Goal: Task Accomplishment & Management: Manage account settings

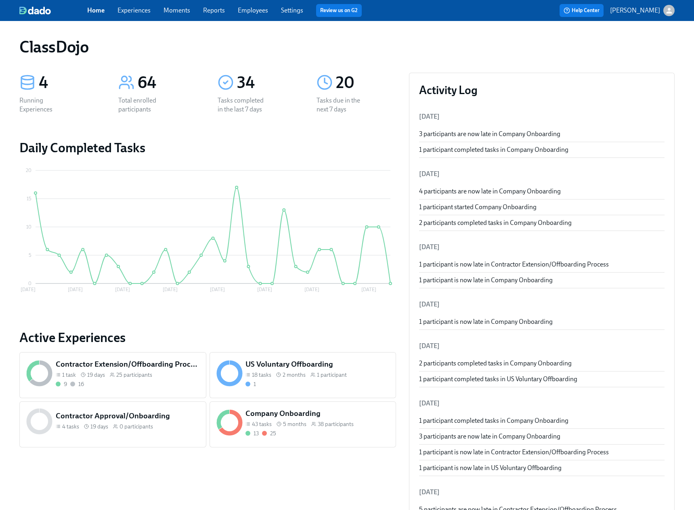
click at [353, 421] on span "38 participants" at bounding box center [336, 425] width 36 height 8
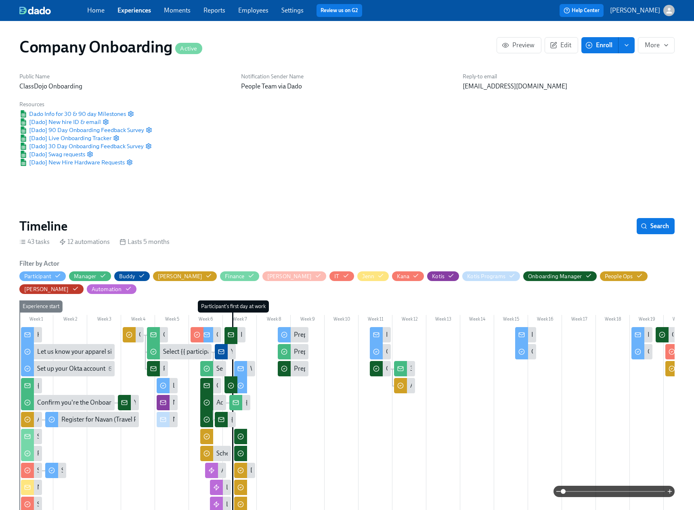
click at [341, 417] on div at bounding box center [409, 496] width 781 height 339
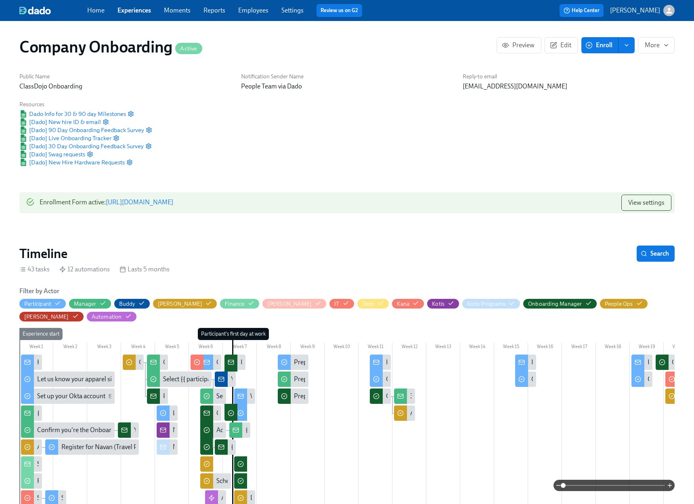
scroll to position [0, 16465]
click at [600, 43] on span "Enroll" at bounding box center [599, 45] width 25 height 8
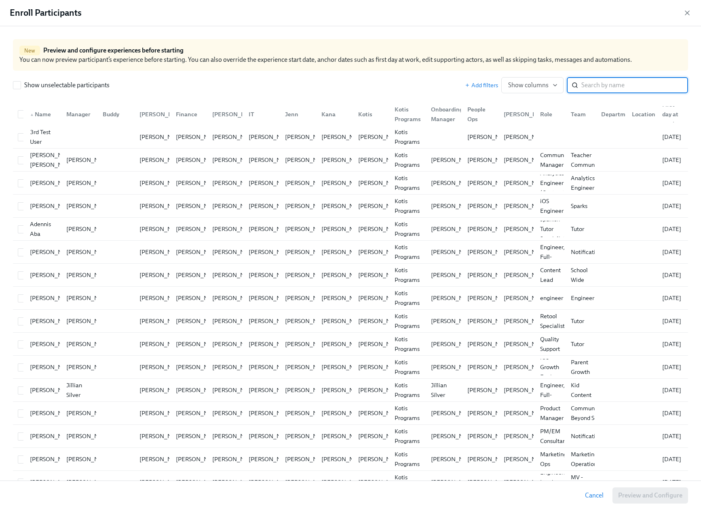
click at [589, 83] on input "search" at bounding box center [634, 85] width 107 height 16
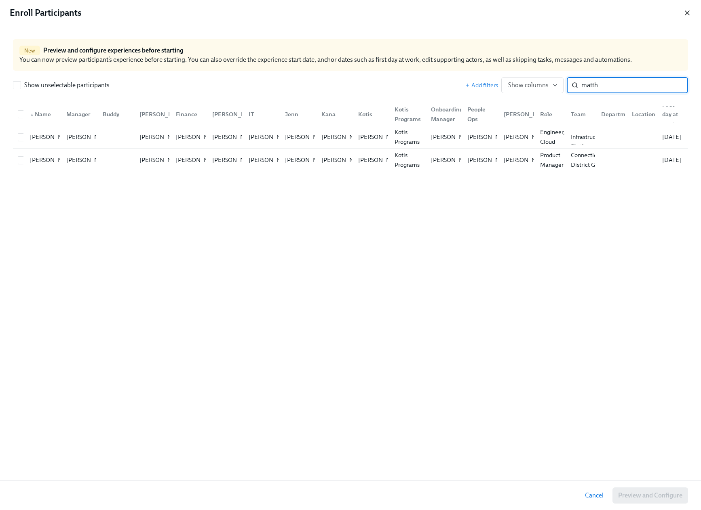
type input "matth"
click at [686, 10] on icon "button" at bounding box center [687, 13] width 8 height 8
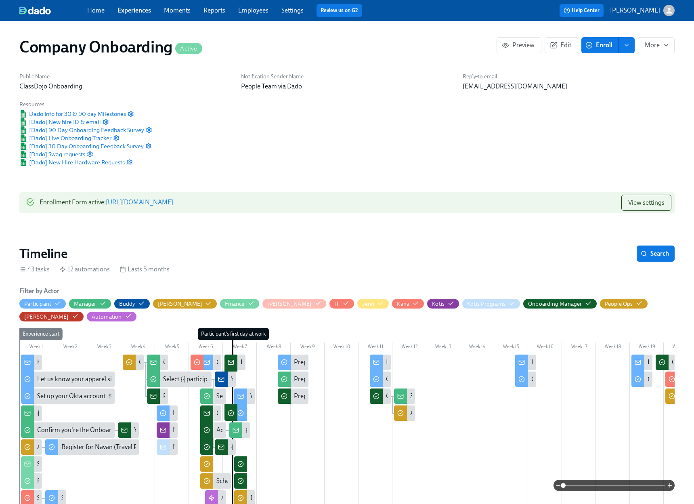
click at [244, 11] on link "Employees" at bounding box center [253, 10] width 30 height 8
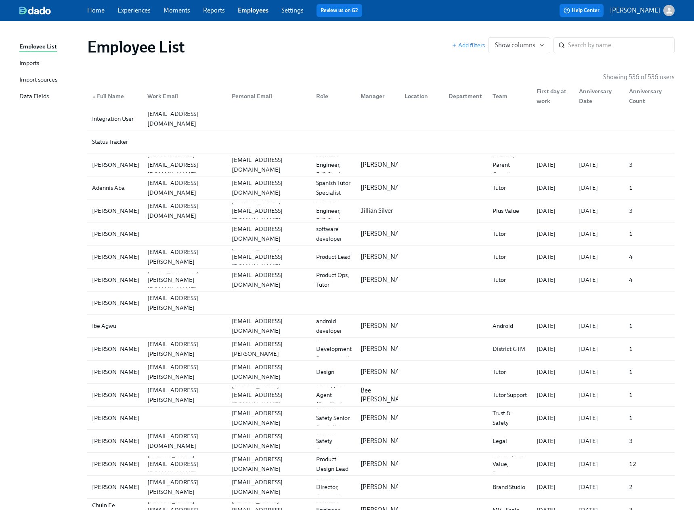
click at [25, 63] on div "Imports" at bounding box center [29, 64] width 20 height 10
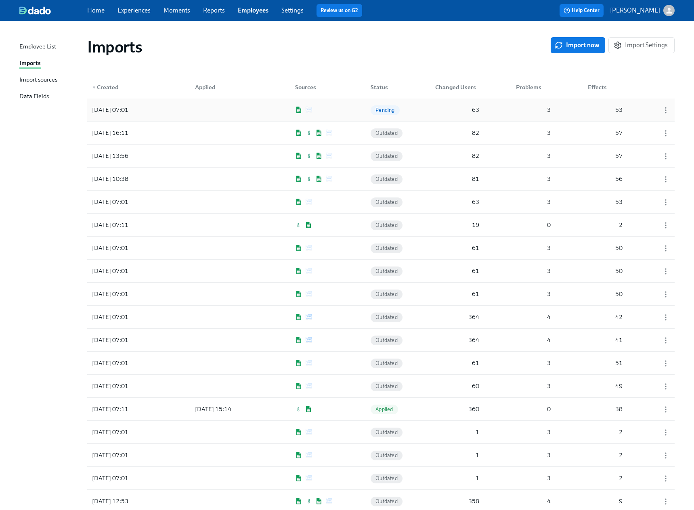
click at [429, 112] on div "[DATE] 07:01 Pending 63 3 53" at bounding box center [381, 110] width 588 height 23
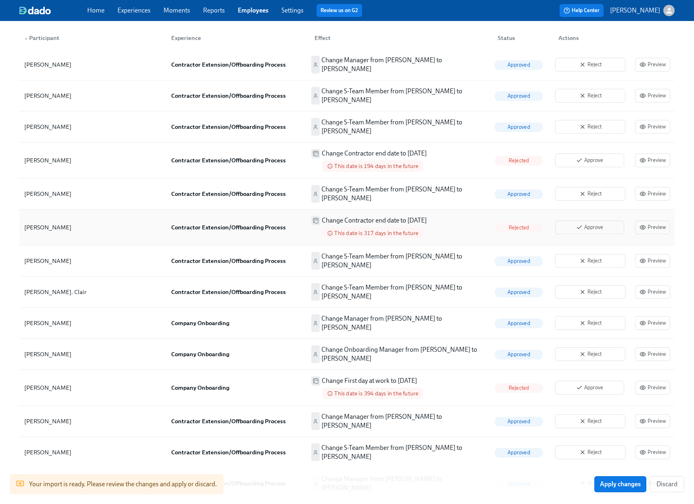
scroll to position [306, 0]
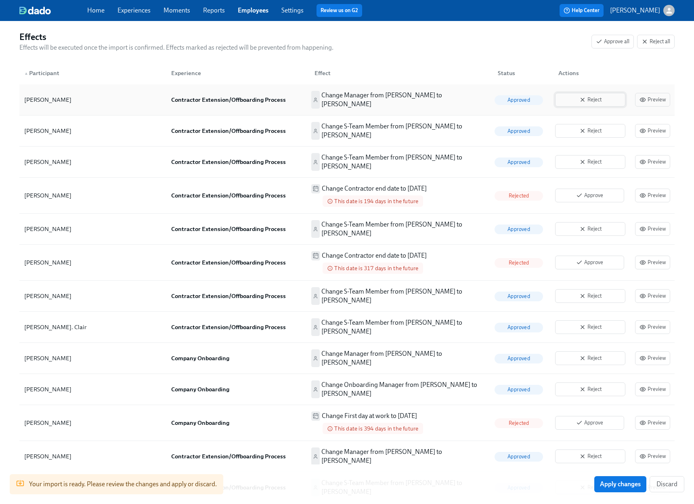
click at [604, 100] on span "Reject" at bounding box center [590, 100] width 61 height 8
click at [596, 127] on span "Reject" at bounding box center [590, 131] width 61 height 8
click at [586, 159] on icon "button" at bounding box center [583, 162] width 6 height 6
click at [586, 226] on icon "button" at bounding box center [583, 229] width 6 height 6
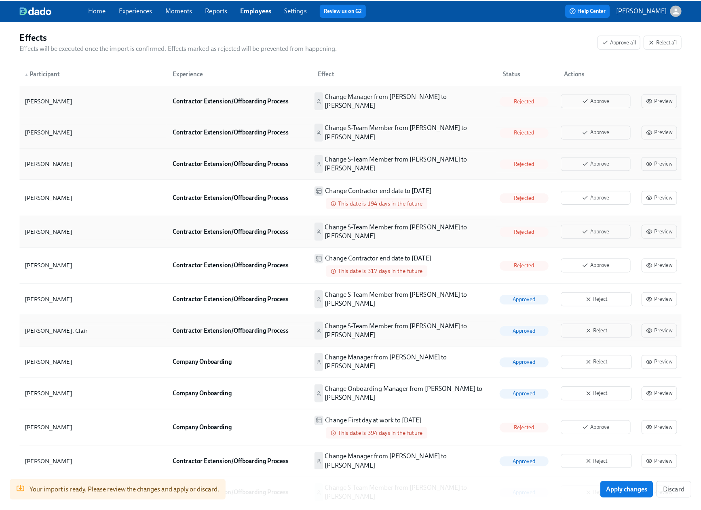
scroll to position [378, 0]
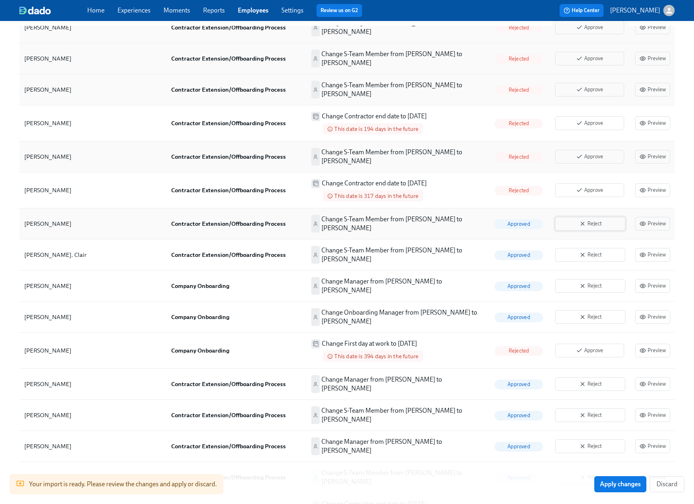
click at [588, 217] on button "Reject" at bounding box center [590, 224] width 70 height 14
click at [592, 251] on span "Reject" at bounding box center [590, 255] width 61 height 8
click at [597, 282] on span "Reject" at bounding box center [590, 286] width 61 height 8
click at [598, 307] on div "Reject" at bounding box center [590, 317] width 77 height 20
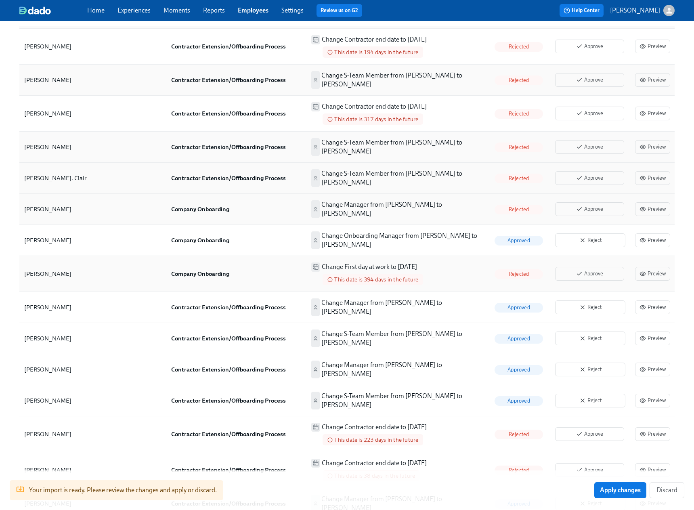
scroll to position [435, 0]
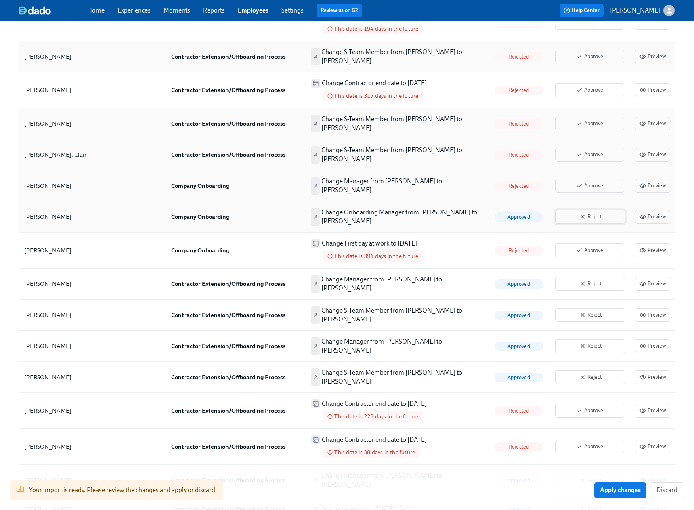
click at [585, 214] on icon "button" at bounding box center [583, 217] width 6 height 6
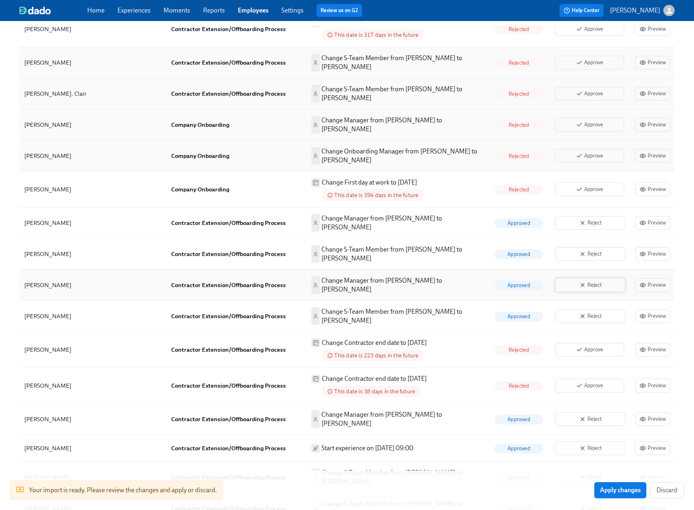
scroll to position [498, 0]
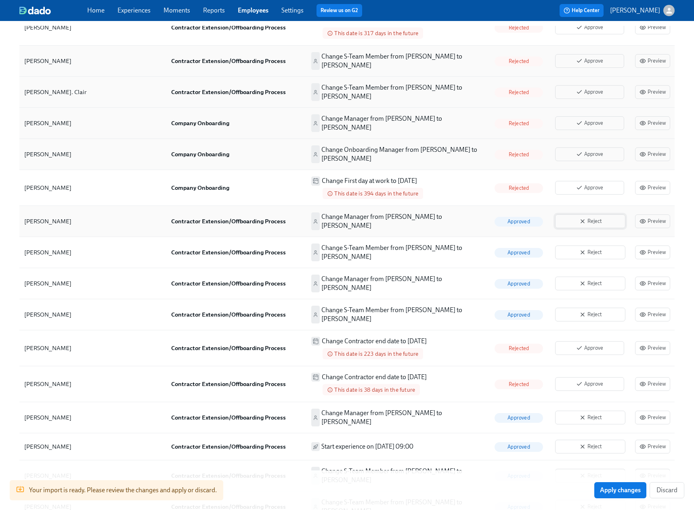
click at [591, 217] on span "Reject" at bounding box center [590, 221] width 61 height 8
click at [587, 248] on span "Reject" at bounding box center [590, 252] width 61 height 8
click at [587, 277] on button "Reject" at bounding box center [590, 284] width 70 height 14
click at [586, 308] on button "Reject" at bounding box center [590, 315] width 70 height 14
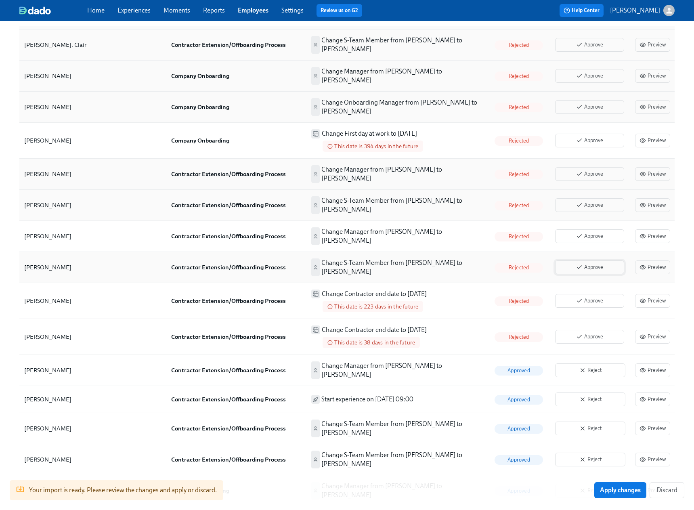
scroll to position [643, 0]
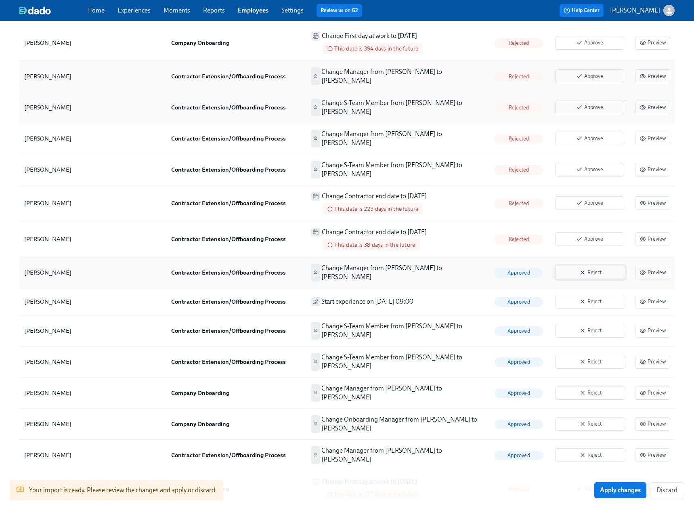
click at [591, 269] on span "Reject" at bounding box center [590, 273] width 61 height 8
click at [589, 295] on button "Reject" at bounding box center [590, 302] width 70 height 14
click at [588, 327] on span "Reject" at bounding box center [590, 331] width 61 height 8
click at [585, 355] on button "Reject" at bounding box center [590, 362] width 70 height 14
click at [583, 391] on icon "button" at bounding box center [582, 392] width 3 height 3
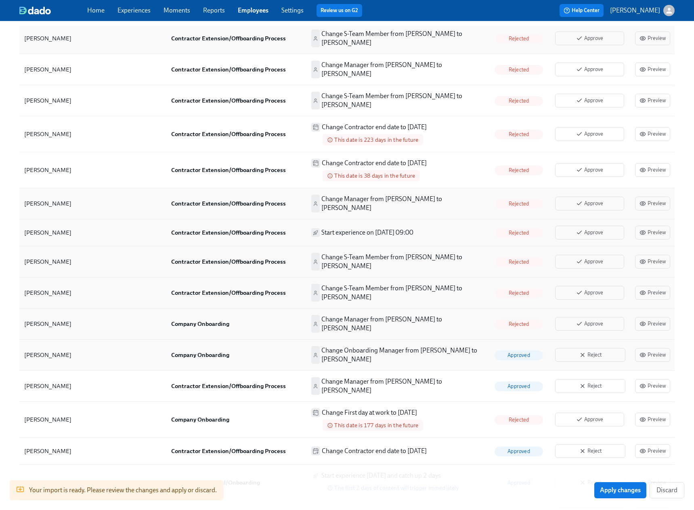
scroll to position [713, 0]
click at [593, 350] on span "Reject" at bounding box center [590, 354] width 61 height 8
drag, startPoint x: 587, startPoint y: 326, endPoint x: 587, endPoint y: 333, distance: 6.9
click at [587, 381] on span "Reject" at bounding box center [590, 385] width 61 height 8
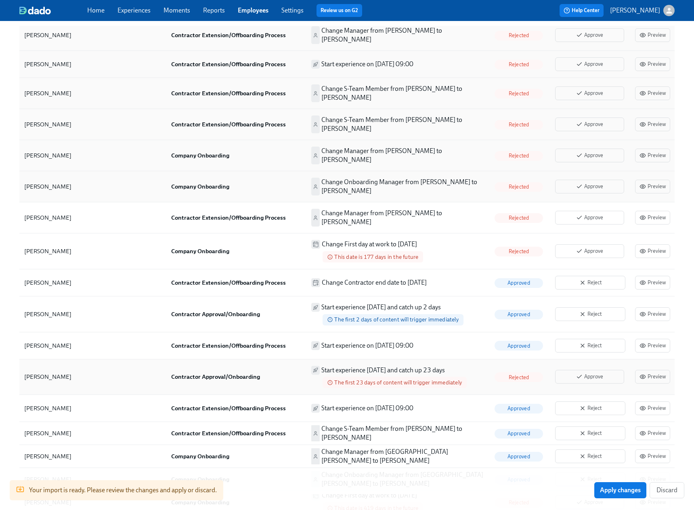
scroll to position [921, 0]
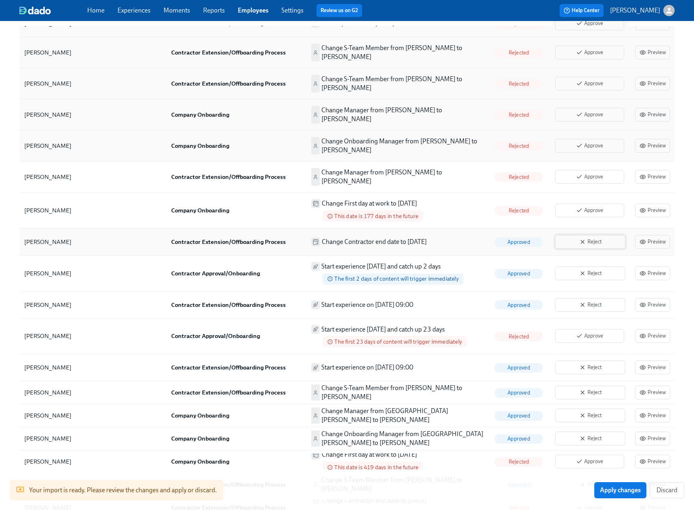
click at [584, 235] on button "Reject" at bounding box center [590, 242] width 70 height 14
click at [585, 267] on button "Reject" at bounding box center [590, 274] width 70 height 14
click at [591, 301] on span "Reject" at bounding box center [590, 305] width 61 height 8
click at [591, 364] on span "Reject" at bounding box center [590, 368] width 61 height 8
click at [590, 389] on span "Reject" at bounding box center [590, 393] width 61 height 8
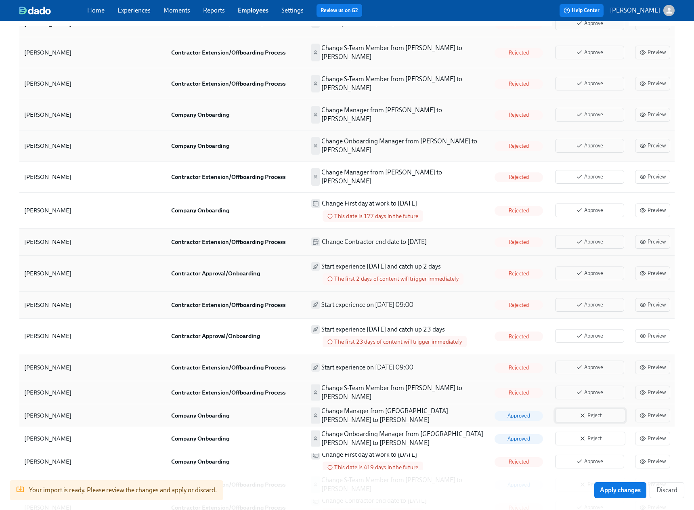
click at [581, 412] on span "Reject" at bounding box center [590, 416] width 61 height 8
click at [578, 435] on span "Reject" at bounding box center [590, 439] width 61 height 8
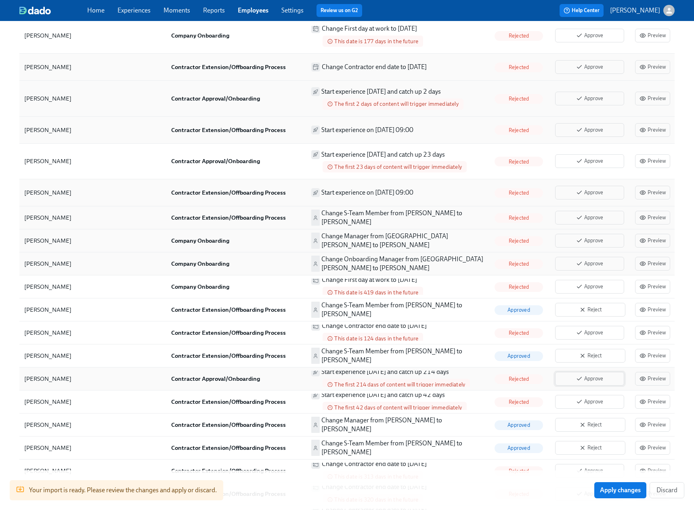
scroll to position [1133, 0]
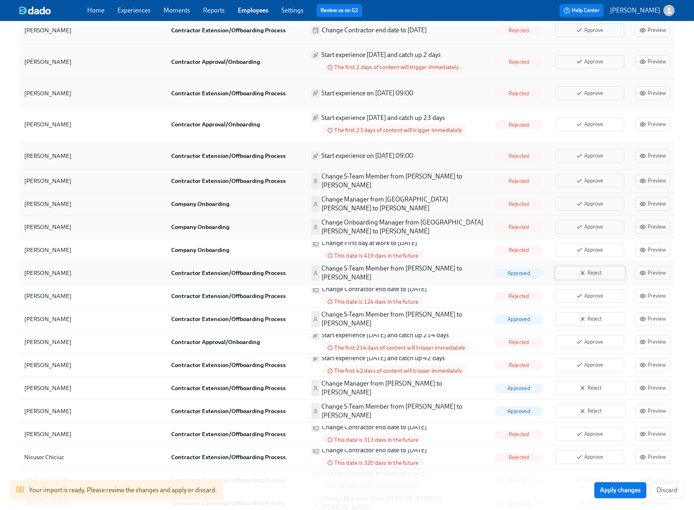
click at [587, 269] on span "Reject" at bounding box center [590, 273] width 61 height 8
click at [587, 312] on button "Reject" at bounding box center [590, 319] width 70 height 14
click at [581, 387] on icon "button" at bounding box center [582, 388] width 3 height 3
click at [581, 408] on icon "button" at bounding box center [583, 411] width 6 height 6
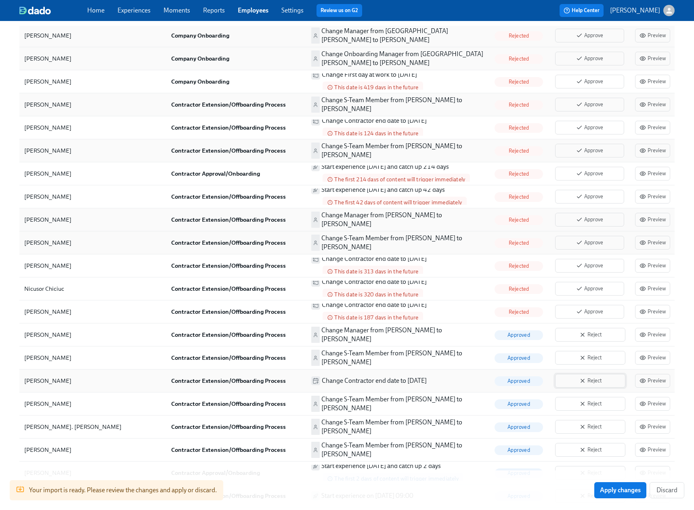
scroll to position [1328, 0]
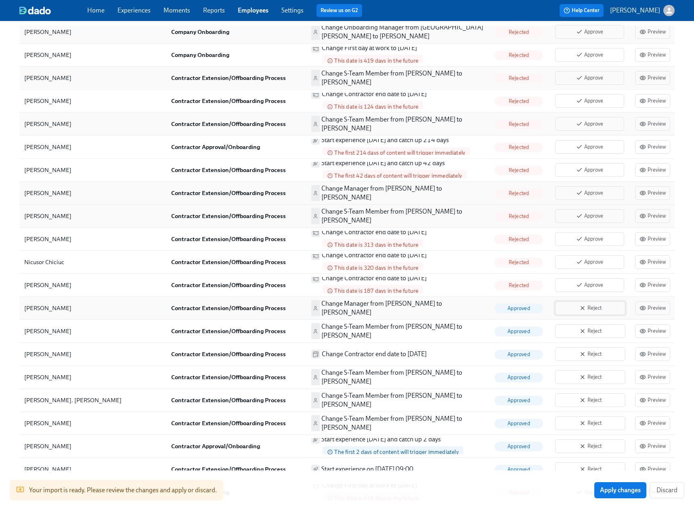
click at [589, 304] on span "Reject" at bounding box center [590, 308] width 61 height 8
click at [588, 327] on span "Reject" at bounding box center [590, 331] width 61 height 8
click at [585, 351] on icon "button" at bounding box center [583, 354] width 6 height 6
click at [584, 376] on icon "button" at bounding box center [582, 377] width 3 height 3
click at [583, 397] on icon "button" at bounding box center [583, 400] width 6 height 6
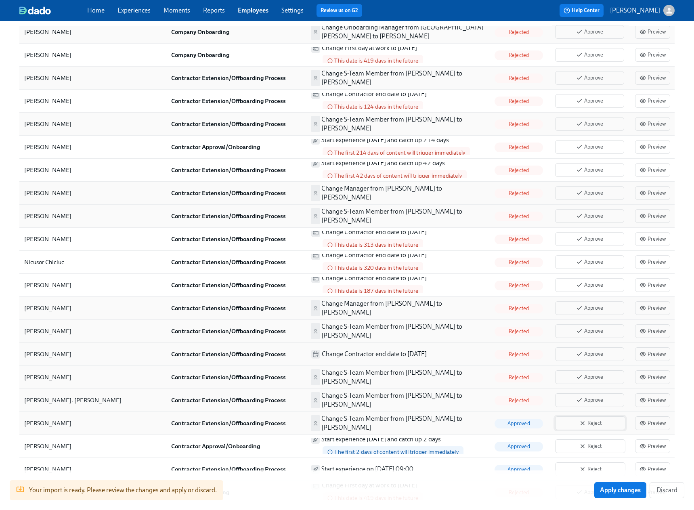
click at [584, 420] on icon "button" at bounding box center [583, 423] width 6 height 6
click at [585, 440] on button "Reject" at bounding box center [590, 447] width 70 height 14
click at [583, 466] on icon "button" at bounding box center [583, 469] width 6 height 6
click at [628, 492] on span "Apply changes" at bounding box center [620, 490] width 41 height 8
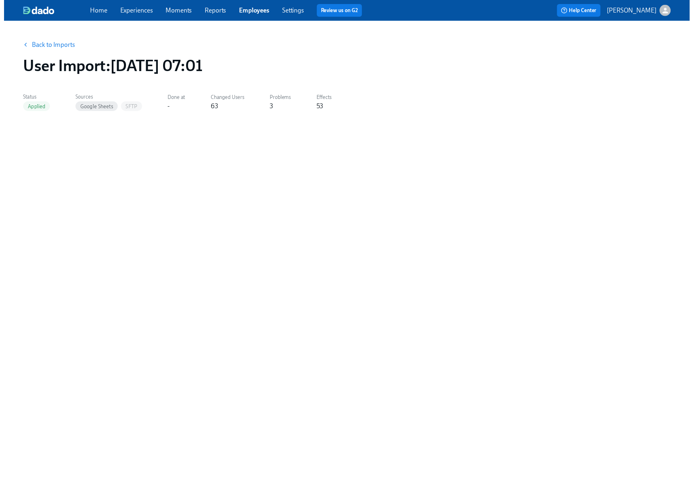
scroll to position [0, 0]
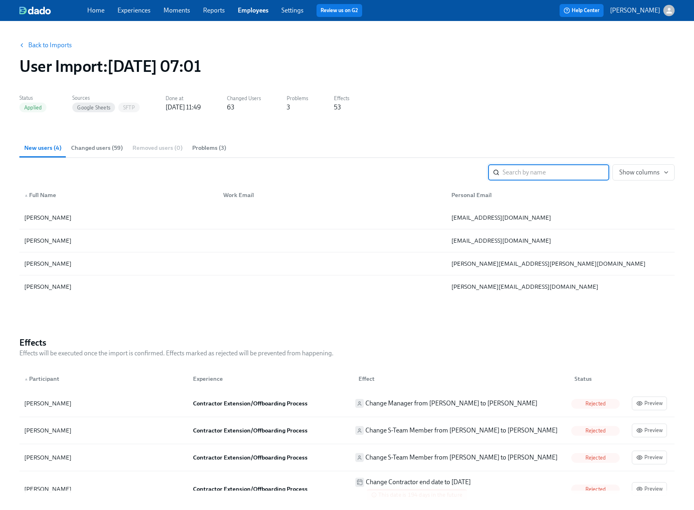
click at [135, 15] on div "Home Experiences Moments Reports Employees Settings Review us on G2" at bounding box center [234, 10] width 294 height 13
click at [137, 11] on link "Experiences" at bounding box center [134, 10] width 33 height 8
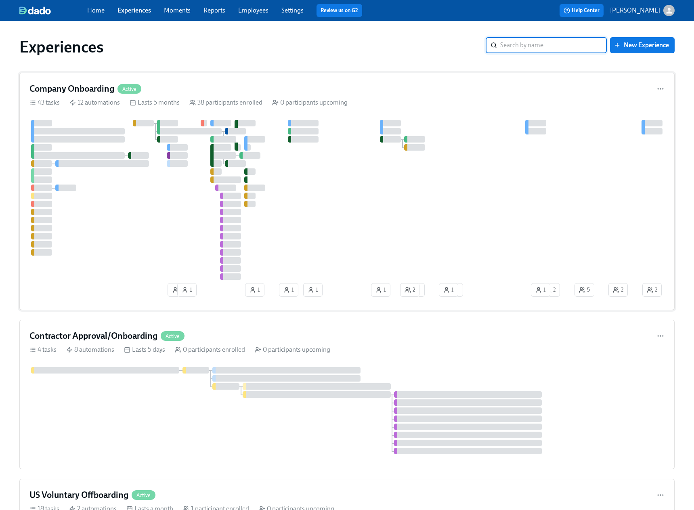
click at [403, 95] on div "Company Onboarding Active 43 tasks 12 automations Lasts 5 months 38 participant…" at bounding box center [347, 192] width 656 height 238
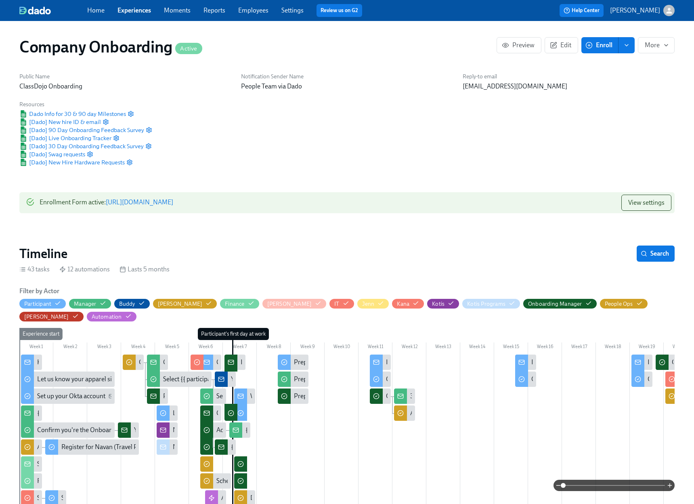
scroll to position [0, 16465]
click at [602, 44] on span "Enroll" at bounding box center [599, 45] width 25 height 8
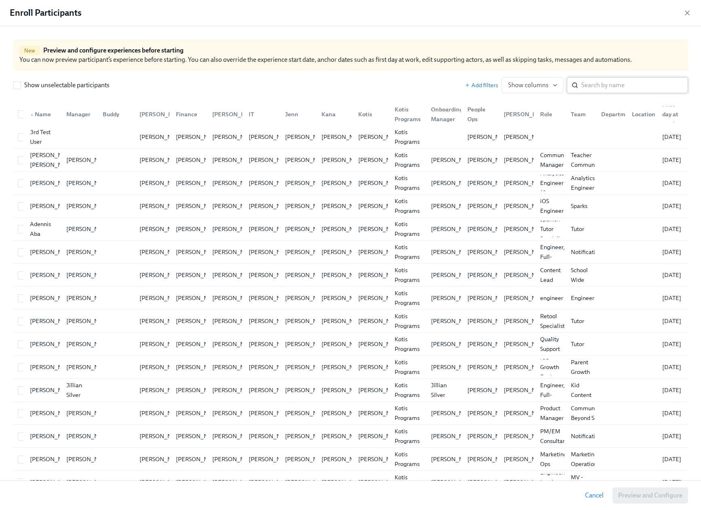
click at [597, 86] on input "search" at bounding box center [634, 85] width 107 height 16
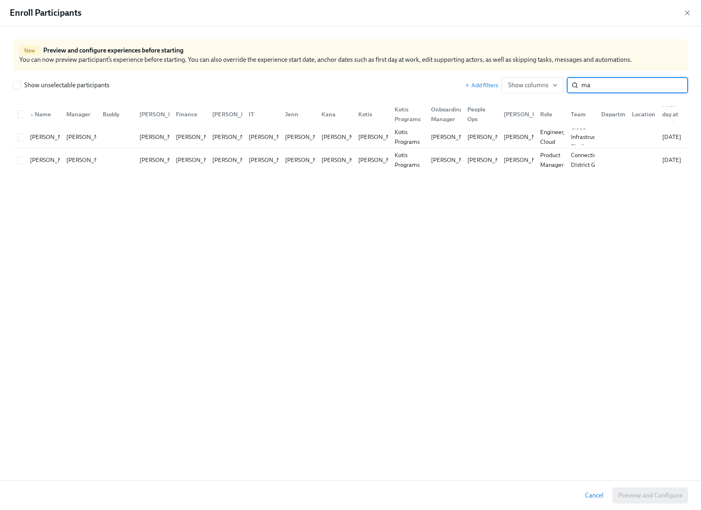
type input "m"
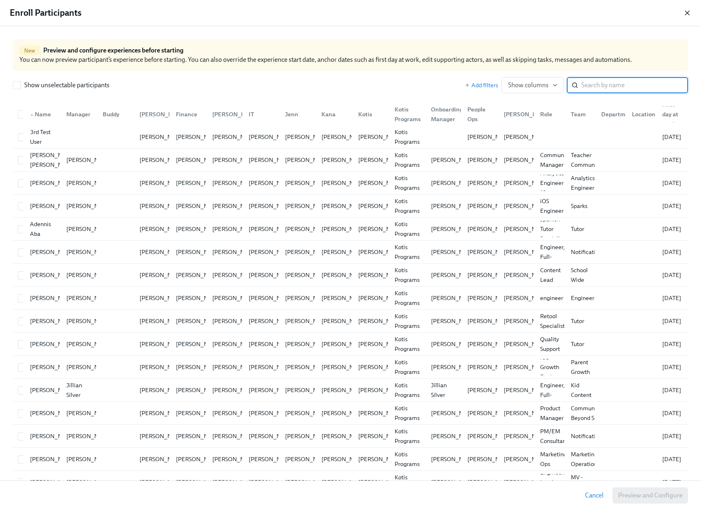
click at [686, 14] on icon "button" at bounding box center [687, 13] width 8 height 8
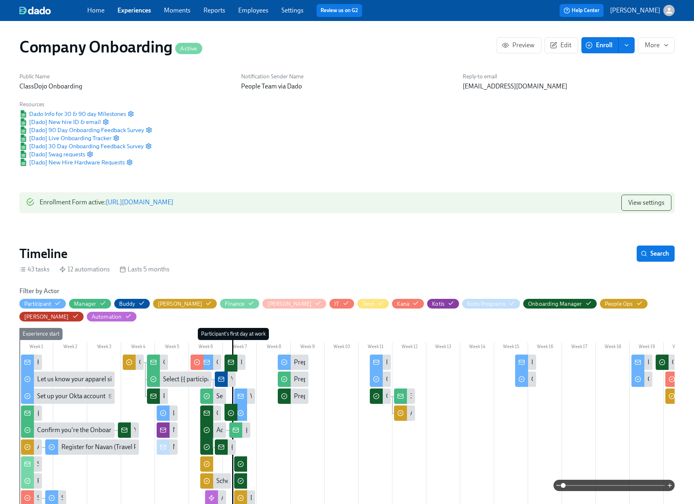
click at [245, 11] on link "Employees" at bounding box center [253, 10] width 30 height 8
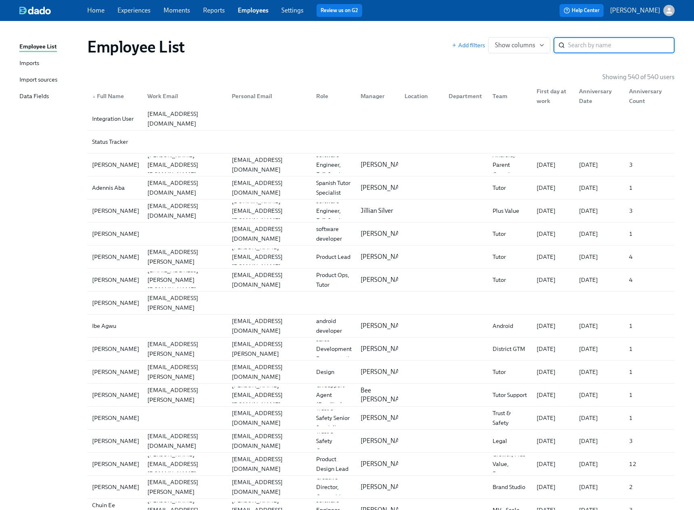
click at [26, 61] on div "Imports" at bounding box center [29, 64] width 20 height 10
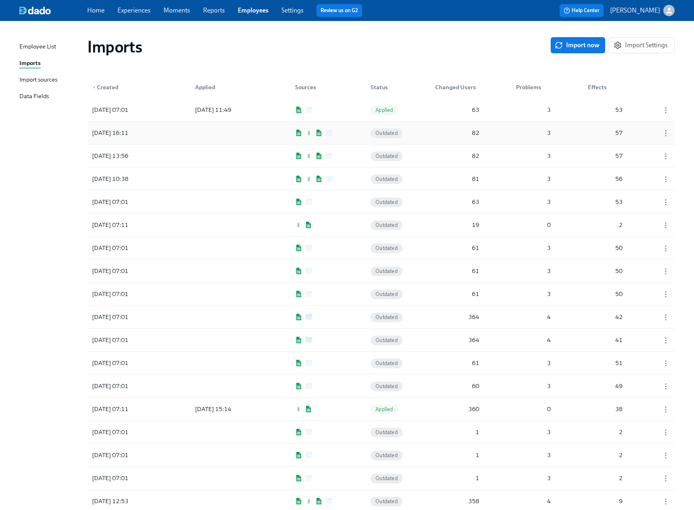
click at [353, 135] on div "[DATE] 16:11 Outdated 82 3 57" at bounding box center [381, 133] width 588 height 23
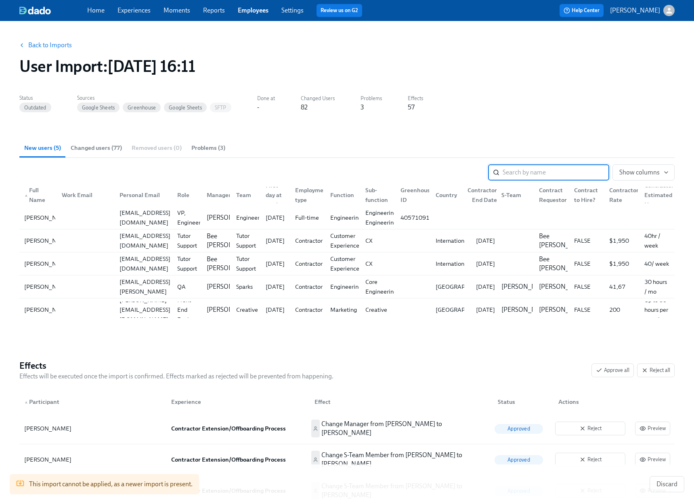
click at [64, 42] on link "Back to Imports" at bounding box center [50, 45] width 44 height 8
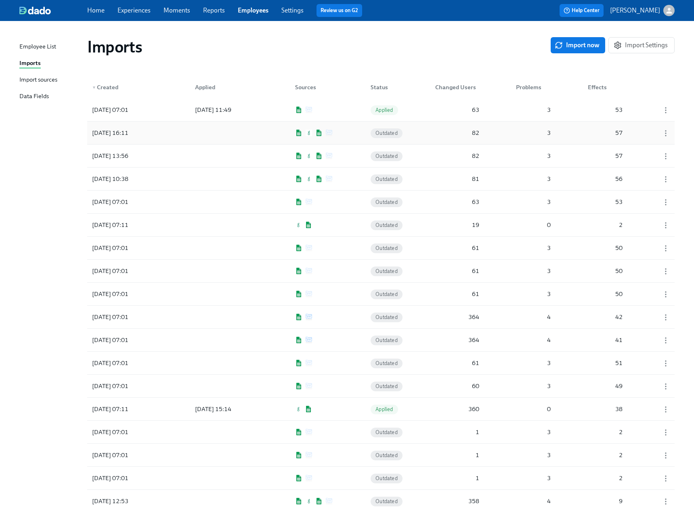
click at [227, 135] on div at bounding box center [225, 133] width 73 height 16
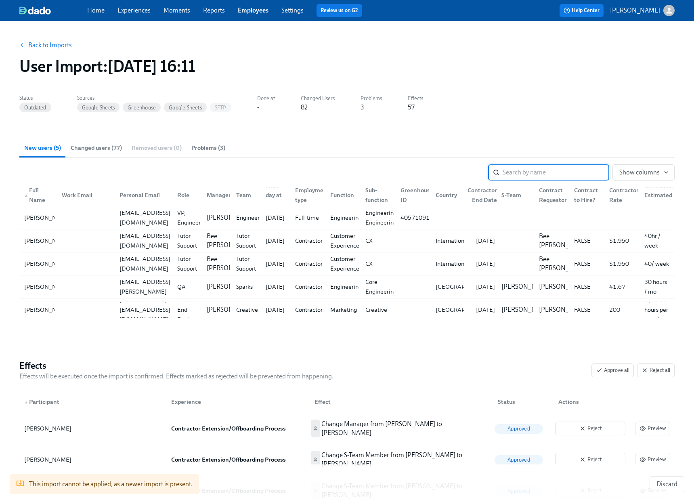
click at [40, 44] on link "Back to Imports" at bounding box center [50, 45] width 44 height 8
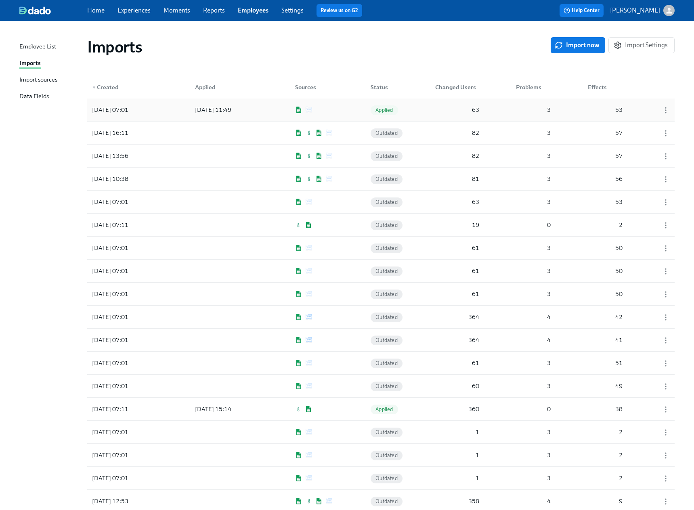
click at [273, 112] on div "[DATE] 07:01 [DATE] 11:49 Applied 63 3 53" at bounding box center [381, 110] width 588 height 23
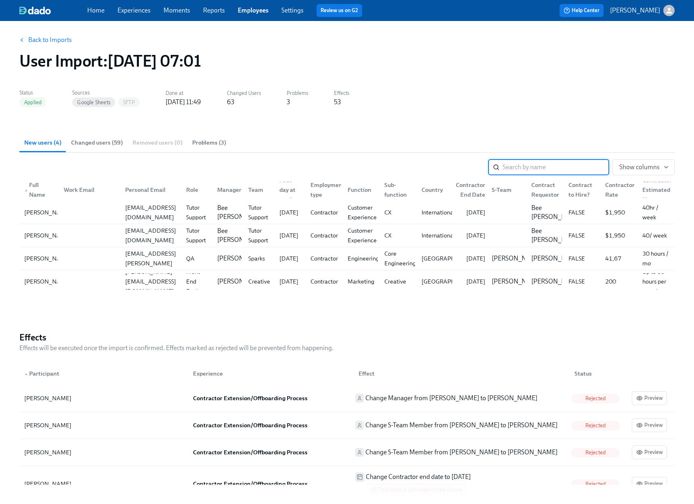
scroll to position [19, 0]
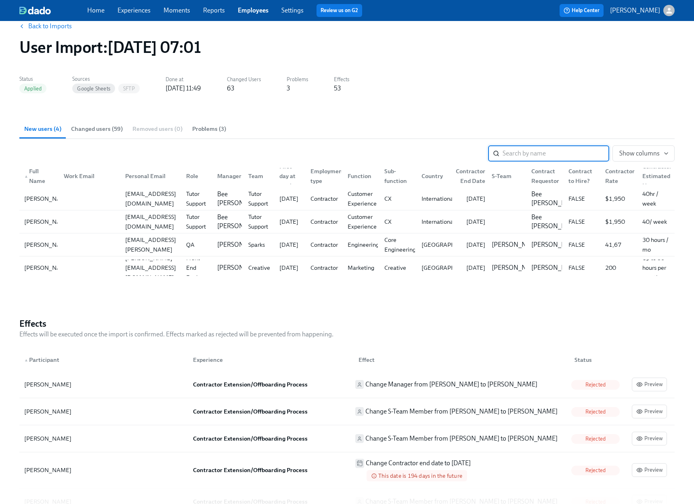
click at [37, 26] on link "Back to Imports" at bounding box center [50, 26] width 44 height 8
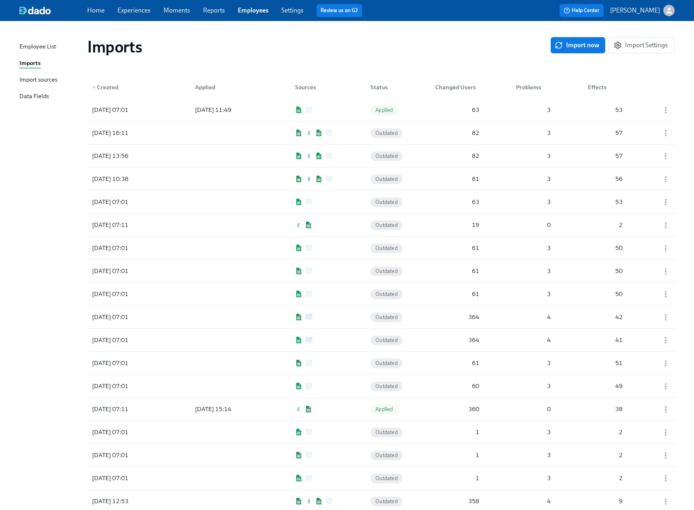
click at [130, 11] on link "Experiences" at bounding box center [134, 10] width 33 height 8
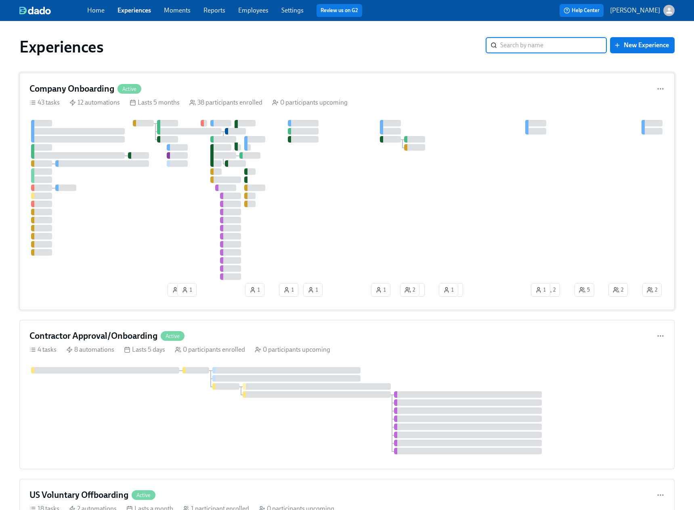
click at [325, 84] on div "Company Onboarding Active" at bounding box center [346, 89] width 635 height 12
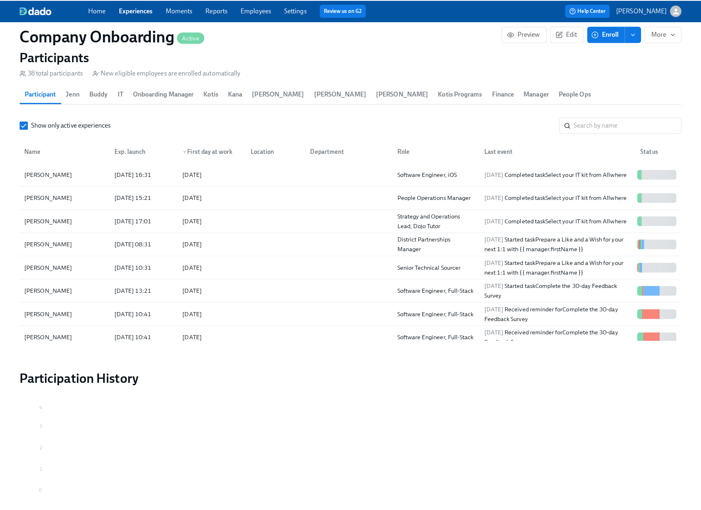
scroll to position [959, 0]
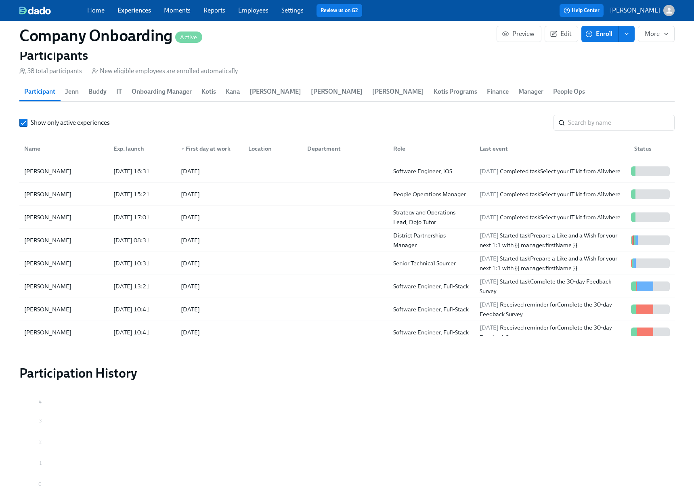
click at [600, 36] on span "Enroll" at bounding box center [599, 34] width 25 height 8
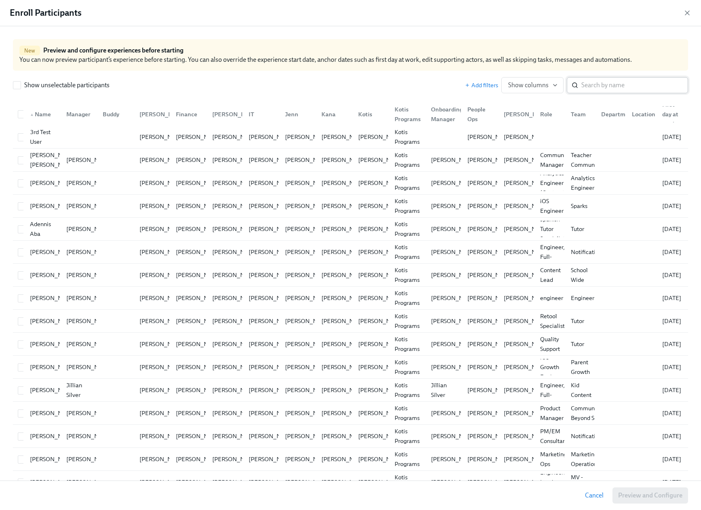
click at [595, 86] on input "search" at bounding box center [634, 85] width 107 height 16
click at [687, 13] on icon "button" at bounding box center [687, 13] width 8 height 8
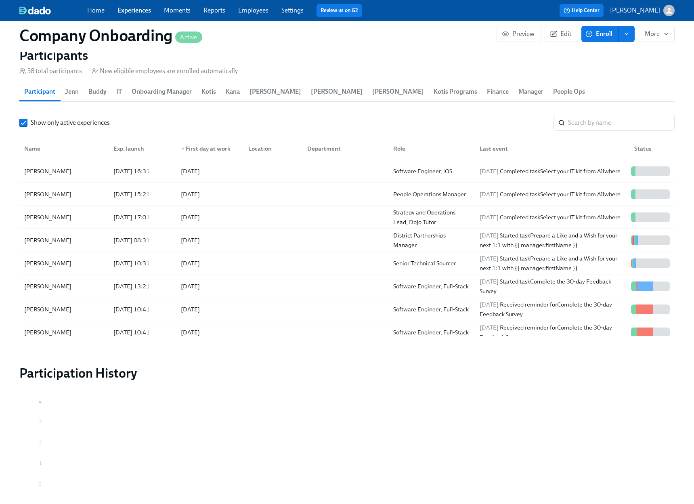
click at [248, 14] on span "Employees" at bounding box center [253, 10] width 30 height 9
click at [253, 9] on link "Employees" at bounding box center [253, 10] width 30 height 8
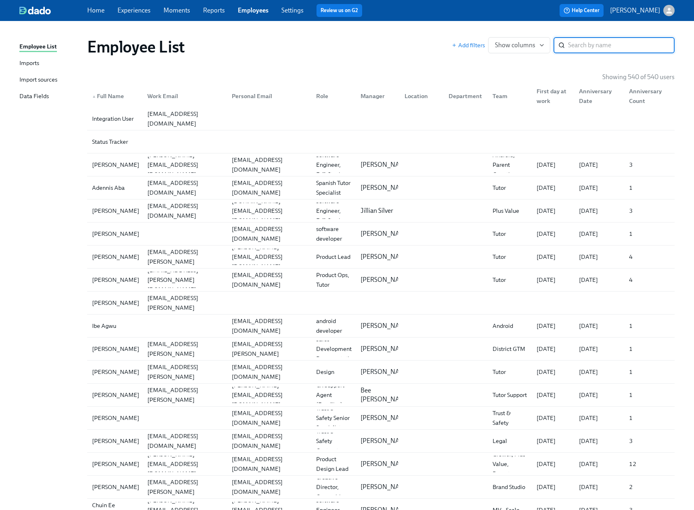
click at [35, 61] on div "Imports" at bounding box center [29, 64] width 20 height 10
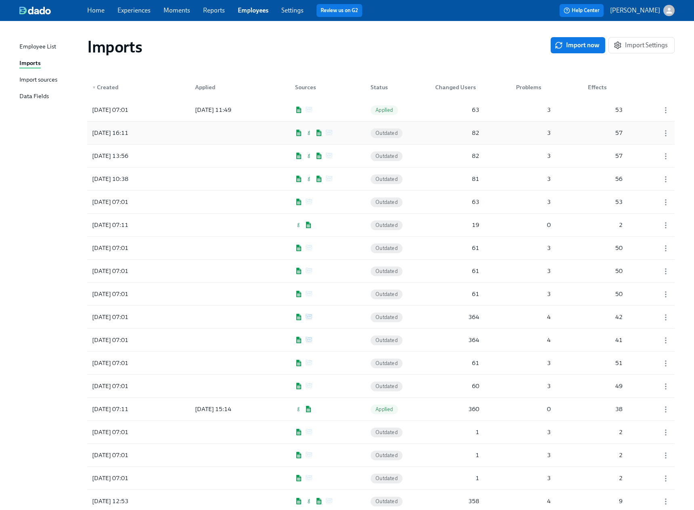
click at [353, 135] on div "[DATE] 16:11 Outdated 82 3 57" at bounding box center [381, 133] width 588 height 23
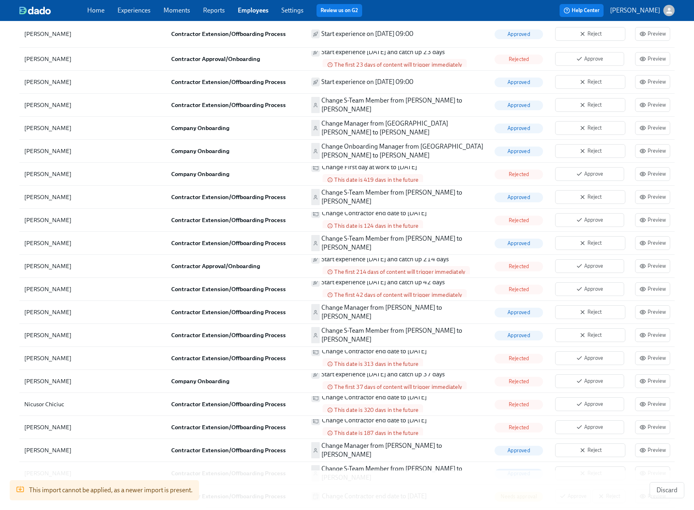
scroll to position [1281, 0]
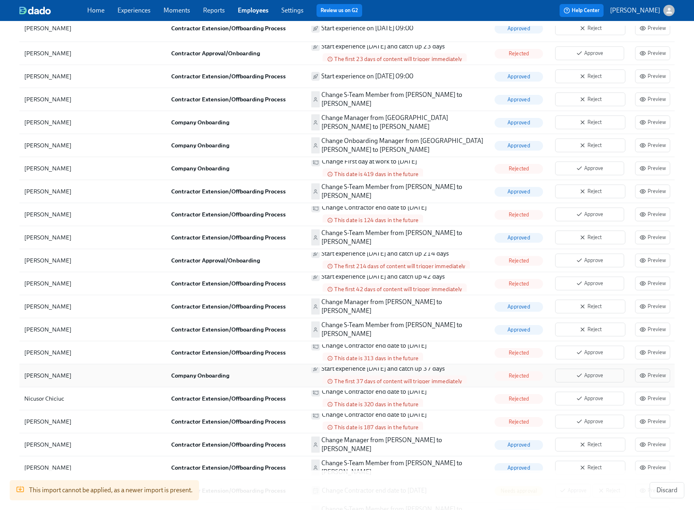
click at [125, 368] on div "[PERSON_NAME]" at bounding box center [93, 376] width 144 height 16
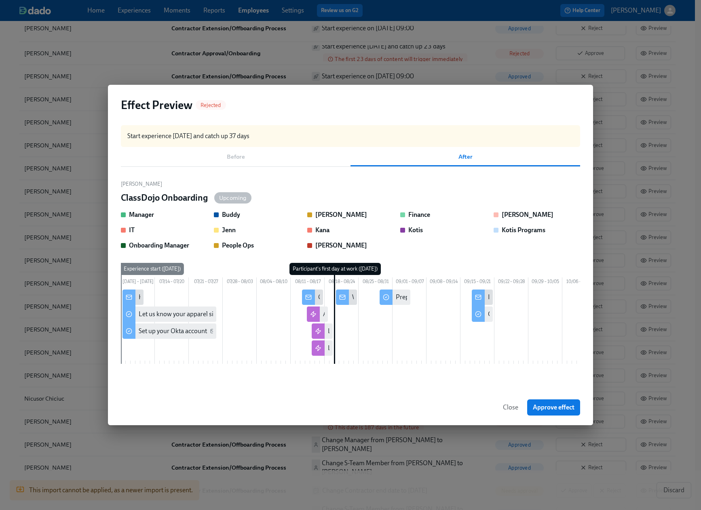
click at [511, 412] on span "Close" at bounding box center [510, 408] width 15 height 8
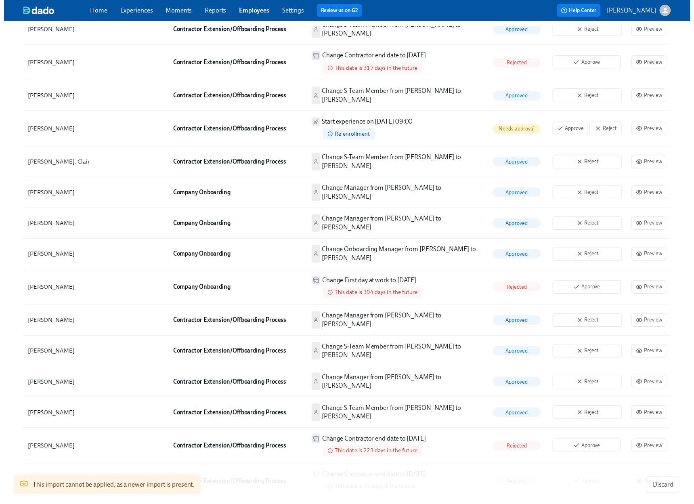
scroll to position [0, 0]
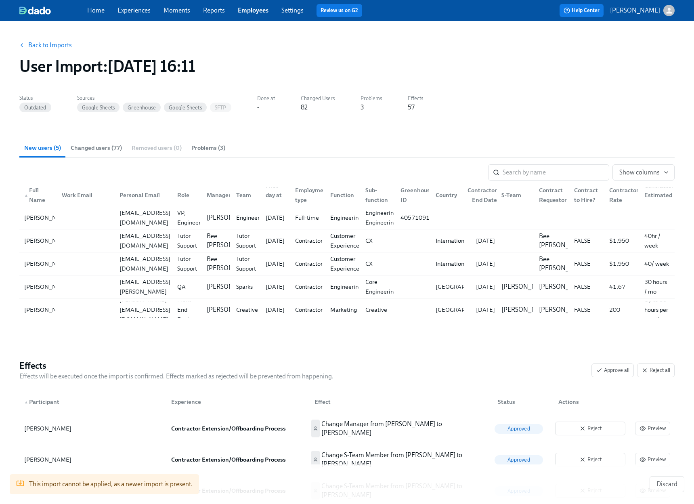
click at [64, 45] on link "Back to Imports" at bounding box center [50, 45] width 44 height 8
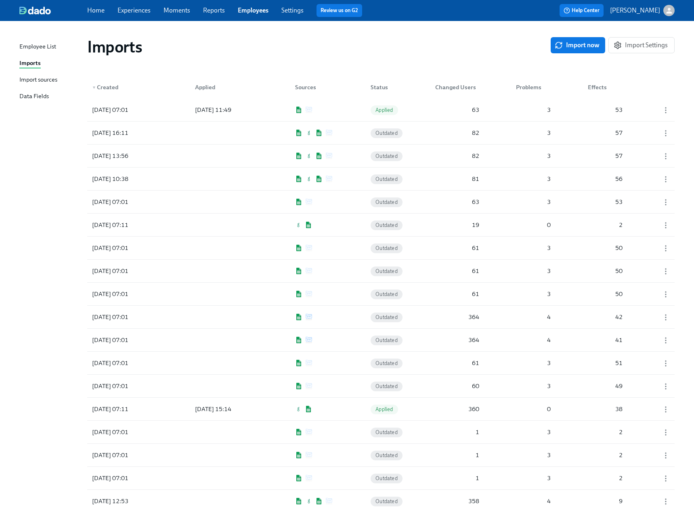
click at [139, 10] on link "Experiences" at bounding box center [134, 10] width 33 height 8
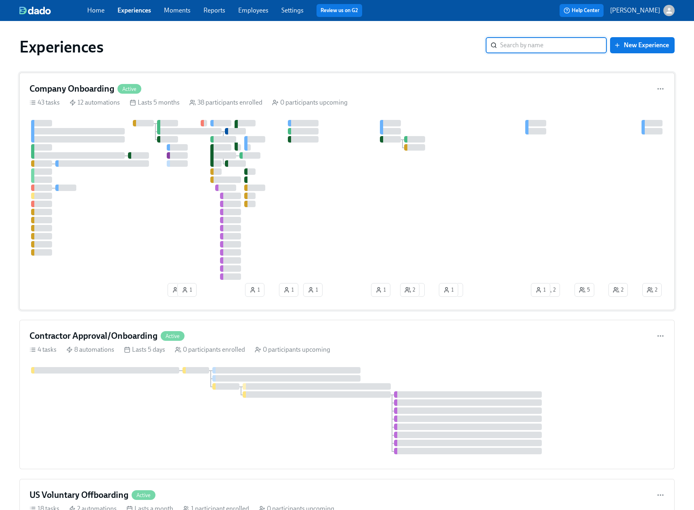
click at [415, 91] on div "Company Onboarding Active" at bounding box center [346, 89] width 635 height 12
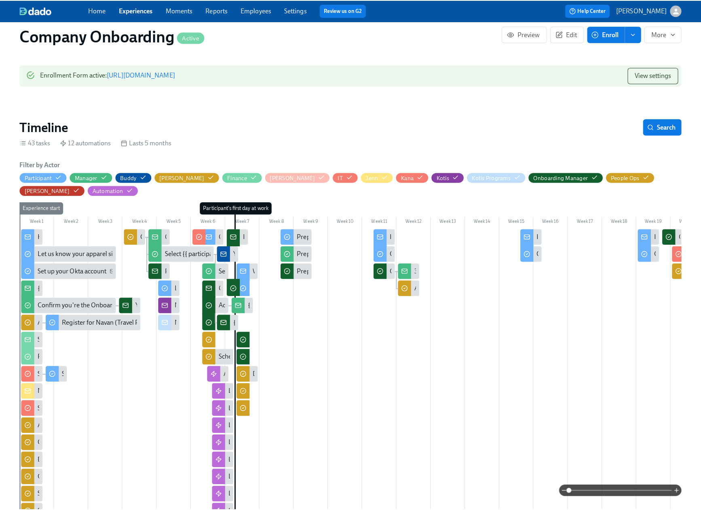
scroll to position [105, 0]
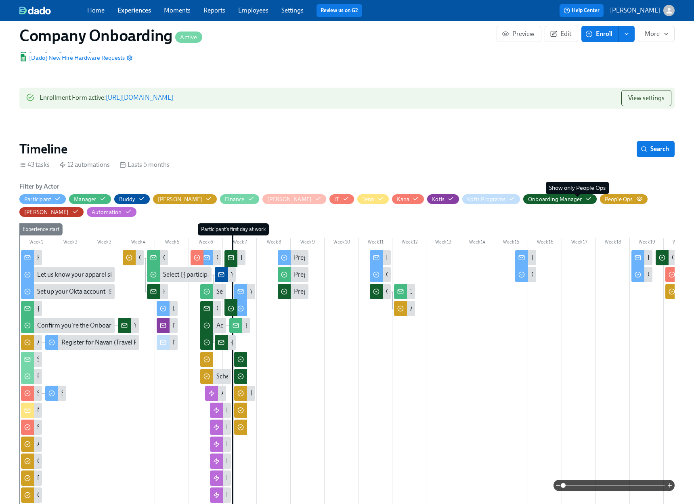
click at [637, 198] on icon "button" at bounding box center [640, 199] width 6 height 6
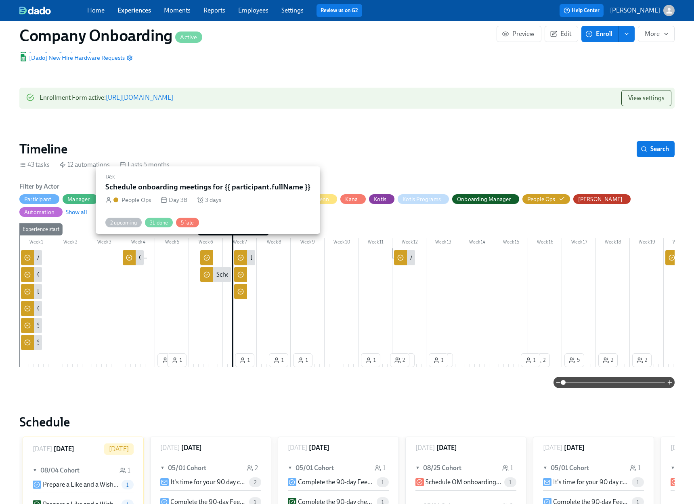
click at [211, 250] on div at bounding box center [206, 257] width 13 height 15
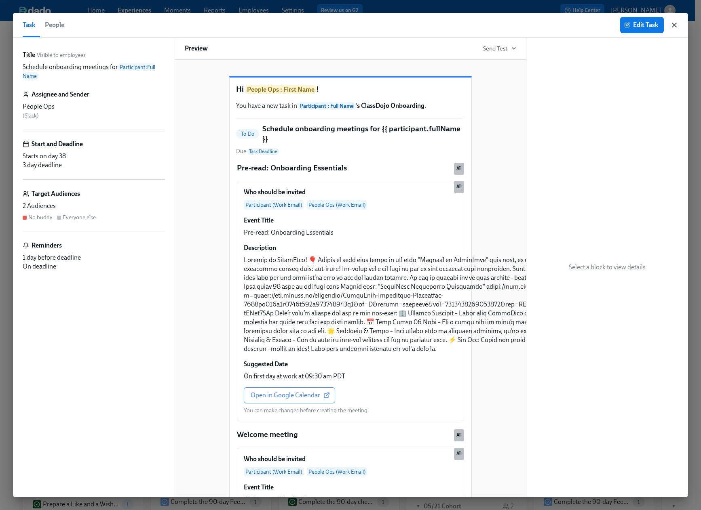
click at [673, 24] on icon "button" at bounding box center [674, 25] width 8 height 8
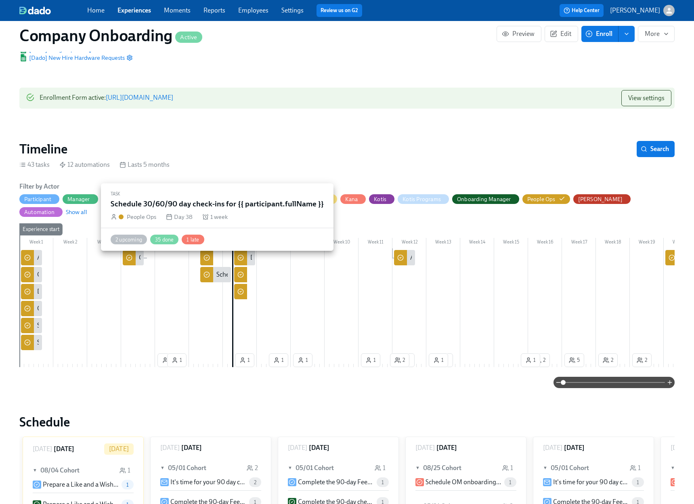
click at [221, 270] on div "Schedule 30/60/90 day check-ins for {{ participant.fullName }}" at bounding box center [303, 274] width 173 height 9
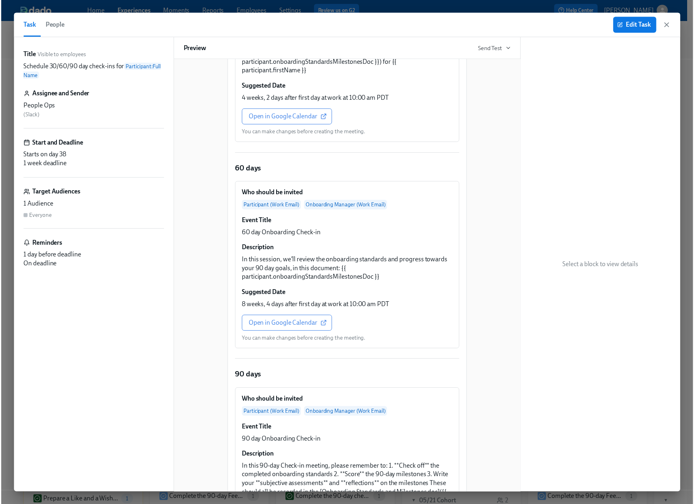
scroll to position [113, 0]
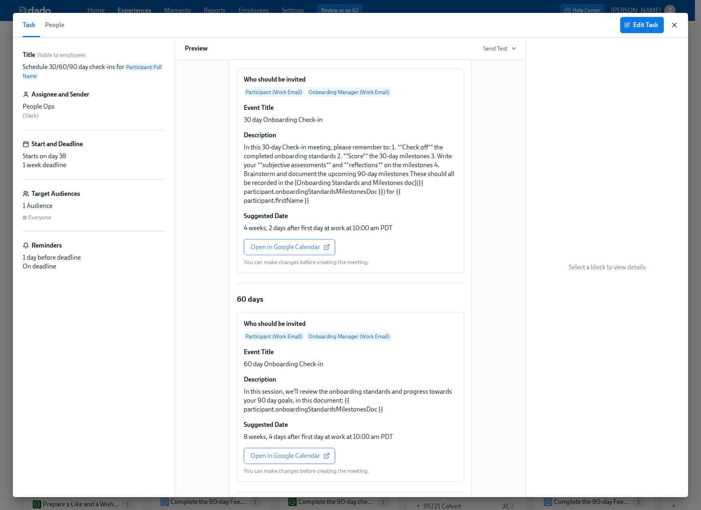
click at [675, 25] on icon "button" at bounding box center [674, 25] width 4 height 4
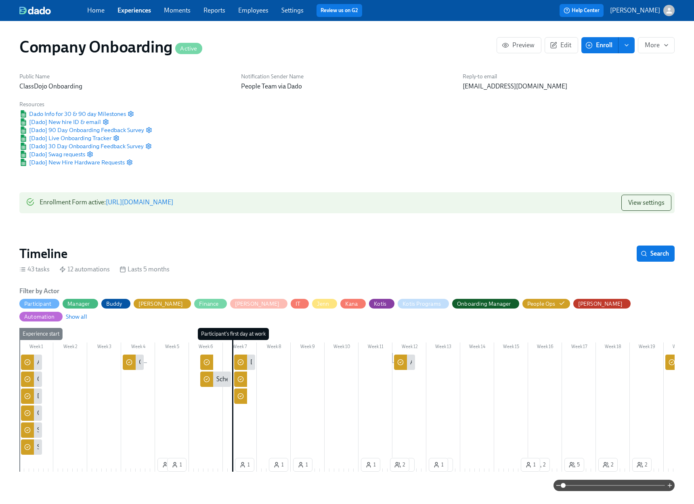
click at [595, 46] on span "Enroll" at bounding box center [599, 45] width 25 height 8
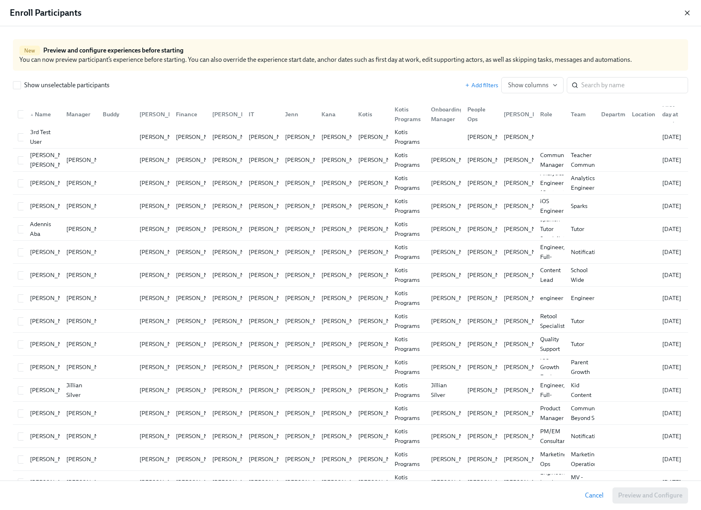
click at [687, 12] on icon "button" at bounding box center [687, 13] width 4 height 4
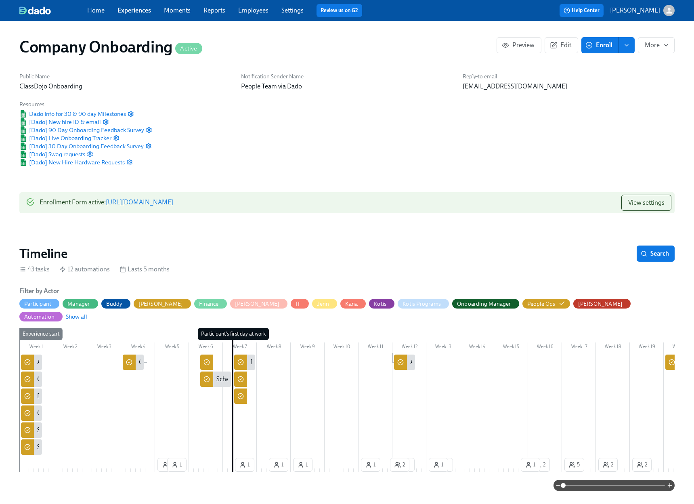
click at [251, 4] on div "Home Experiences Moments Reports Employees Settings Review us on G2" at bounding box center [234, 10] width 294 height 13
click at [249, 9] on link "Employees" at bounding box center [253, 10] width 30 height 8
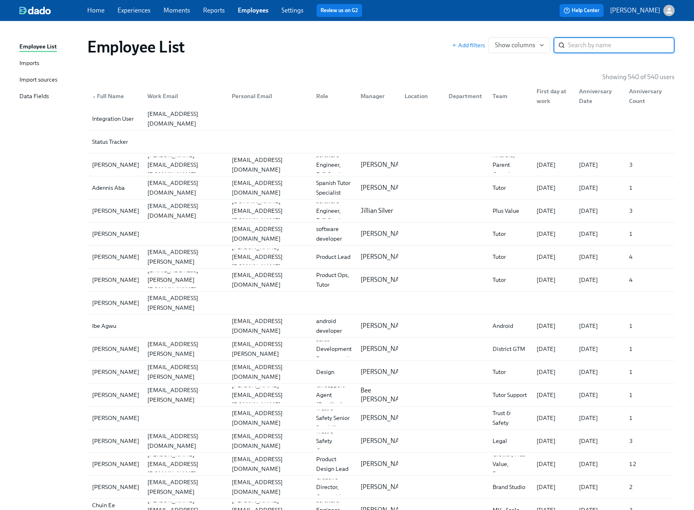
click at [34, 61] on div "Imports" at bounding box center [29, 64] width 20 height 10
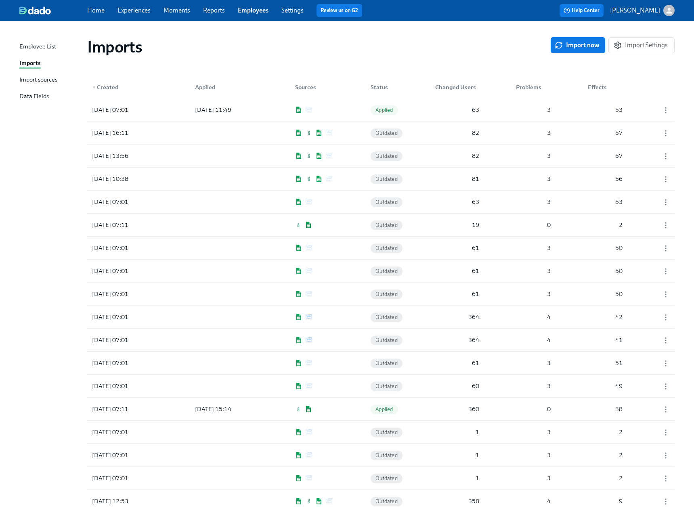
click at [29, 80] on div "Import sources" at bounding box center [38, 80] width 38 height 10
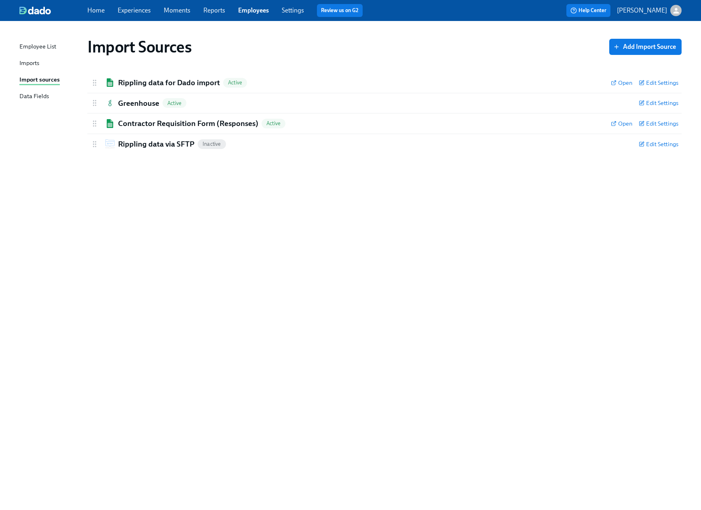
click at [32, 67] on div "Imports" at bounding box center [29, 64] width 20 height 10
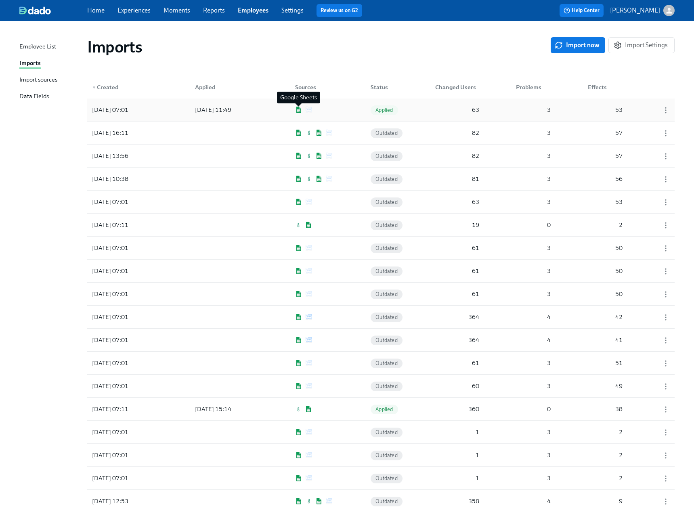
click at [302, 110] on img at bounding box center [298, 110] width 7 height 6
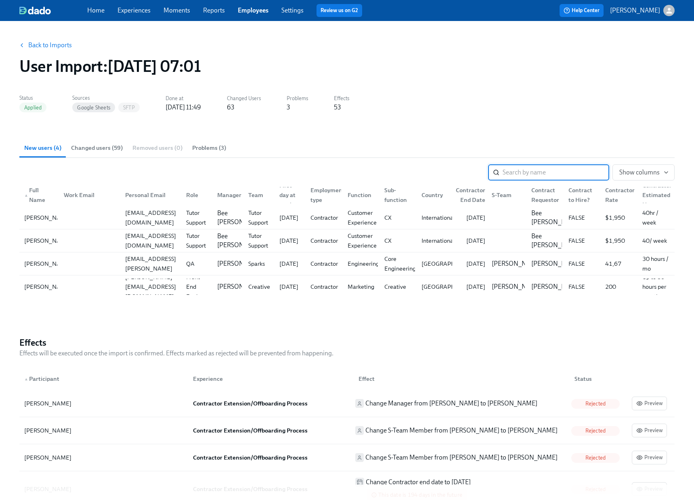
click at [44, 44] on link "Back to Imports" at bounding box center [50, 45] width 44 height 8
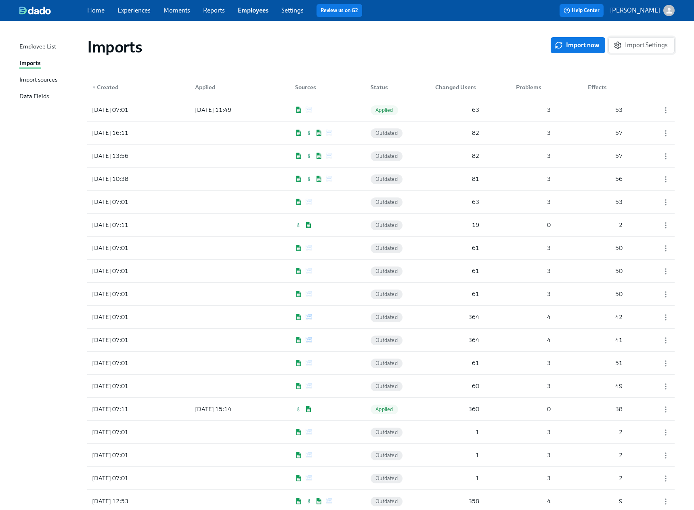
click at [632, 47] on span "Import Settings" at bounding box center [642, 45] width 53 height 8
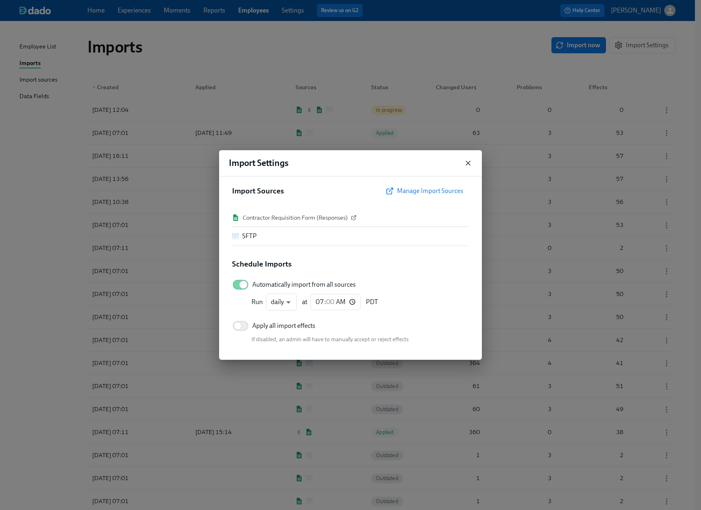
click at [466, 161] on icon "button" at bounding box center [468, 163] width 8 height 8
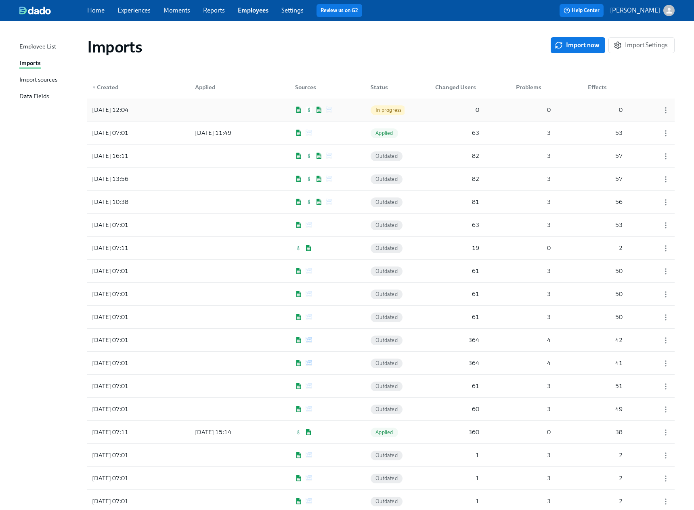
click at [243, 109] on div at bounding box center [225, 110] width 73 height 16
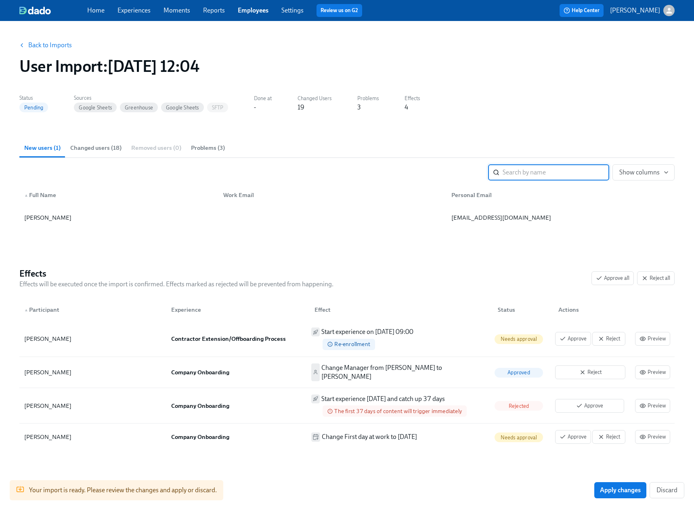
scroll to position [7, 0]
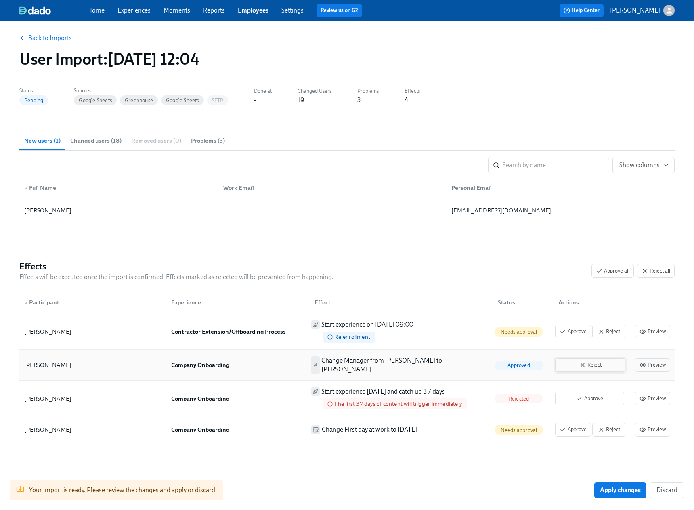
click at [593, 364] on span "Reject" at bounding box center [590, 365] width 61 height 8
click at [610, 333] on span "Reject" at bounding box center [609, 332] width 24 height 8
click at [615, 426] on span "Reject" at bounding box center [609, 430] width 24 height 8
